Goal: Task Accomplishment & Management: Manage account settings

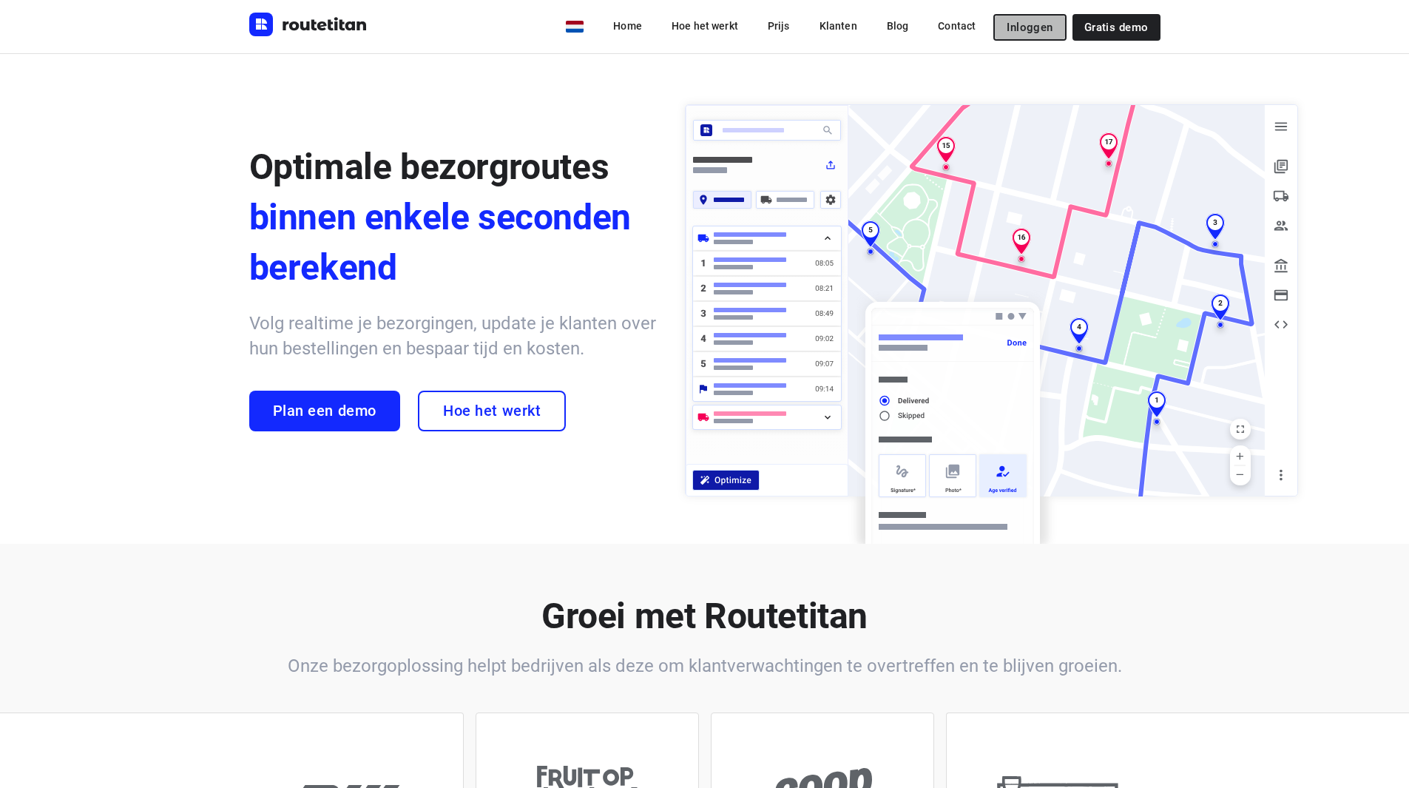
click at [1013, 33] on span "Inloggen" at bounding box center [1030, 27] width 46 height 12
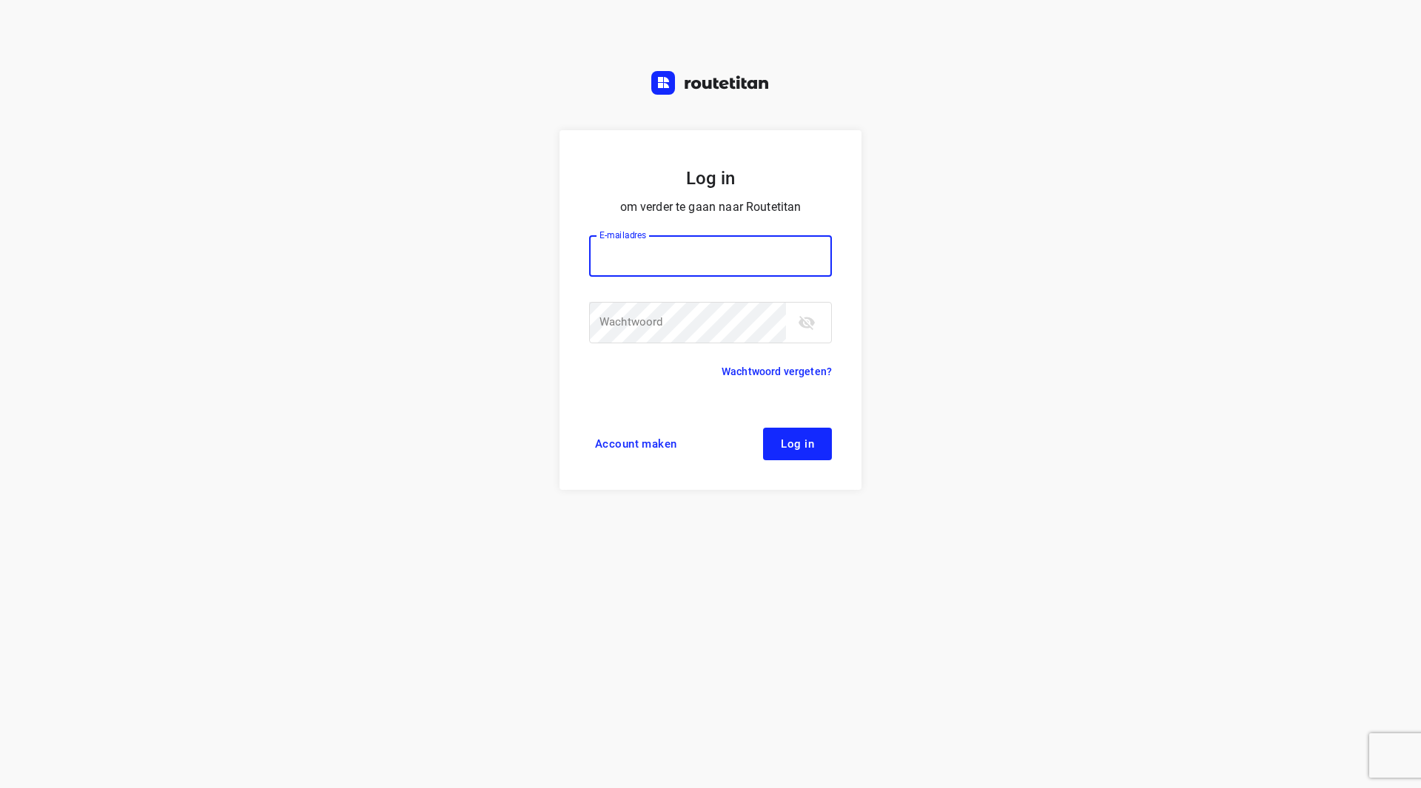
type input "remco@fruitopjewerk.nl"
click at [797, 322] on button "toggle password visibility" at bounding box center [807, 323] width 30 height 30
click at [808, 328] on icon "toggle password visibility" at bounding box center [806, 322] width 16 height 11
click at [795, 448] on span "Log in" at bounding box center [797, 444] width 33 height 12
